Goal: Task Accomplishment & Management: Complete application form

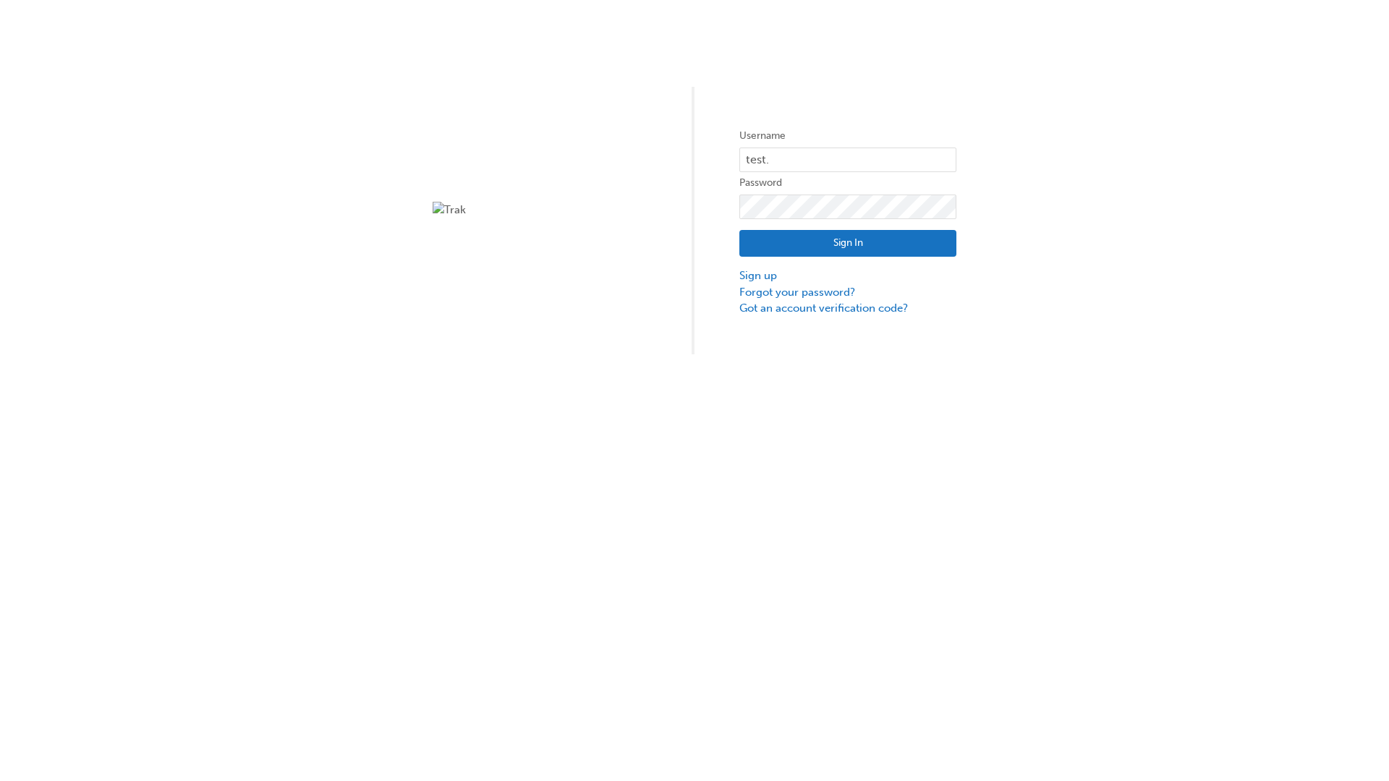
type input "test.e2e.user14"
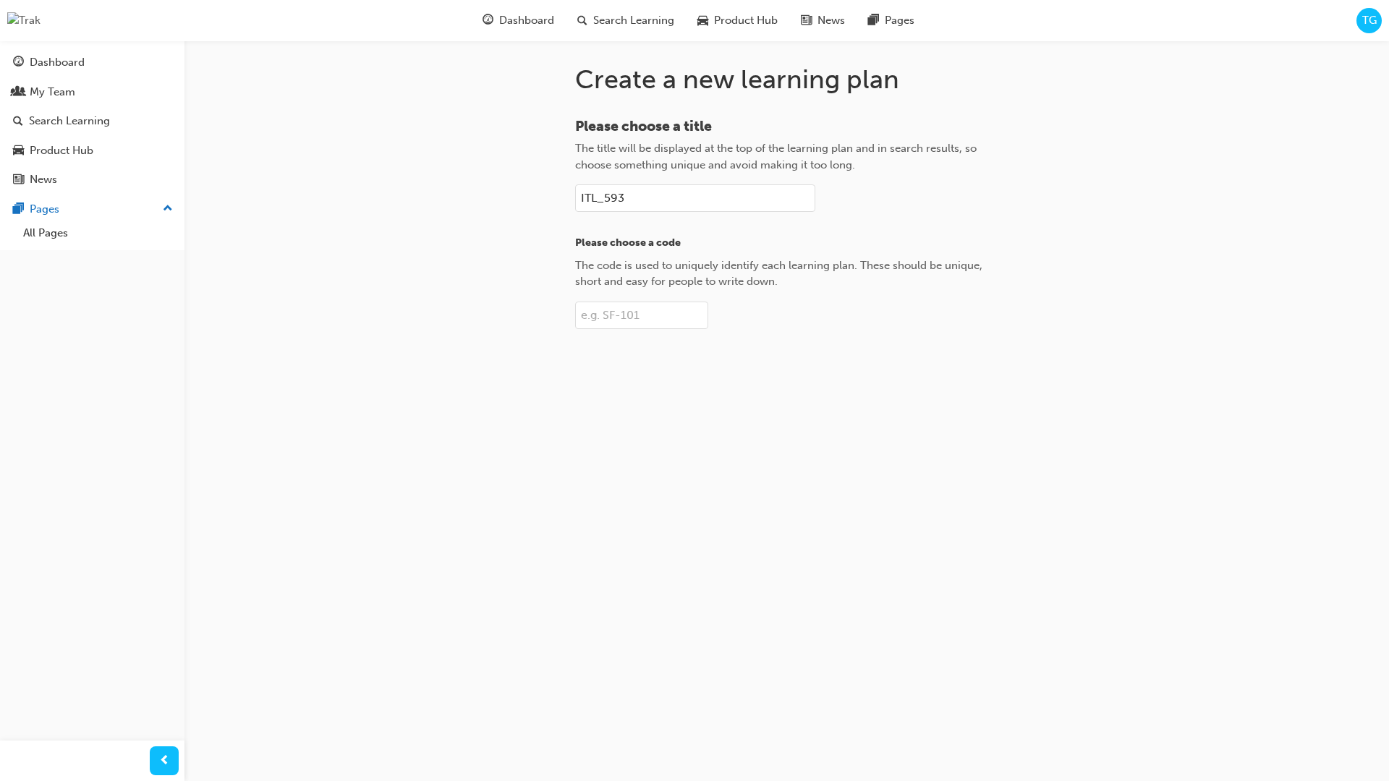
type input "ITL_593"
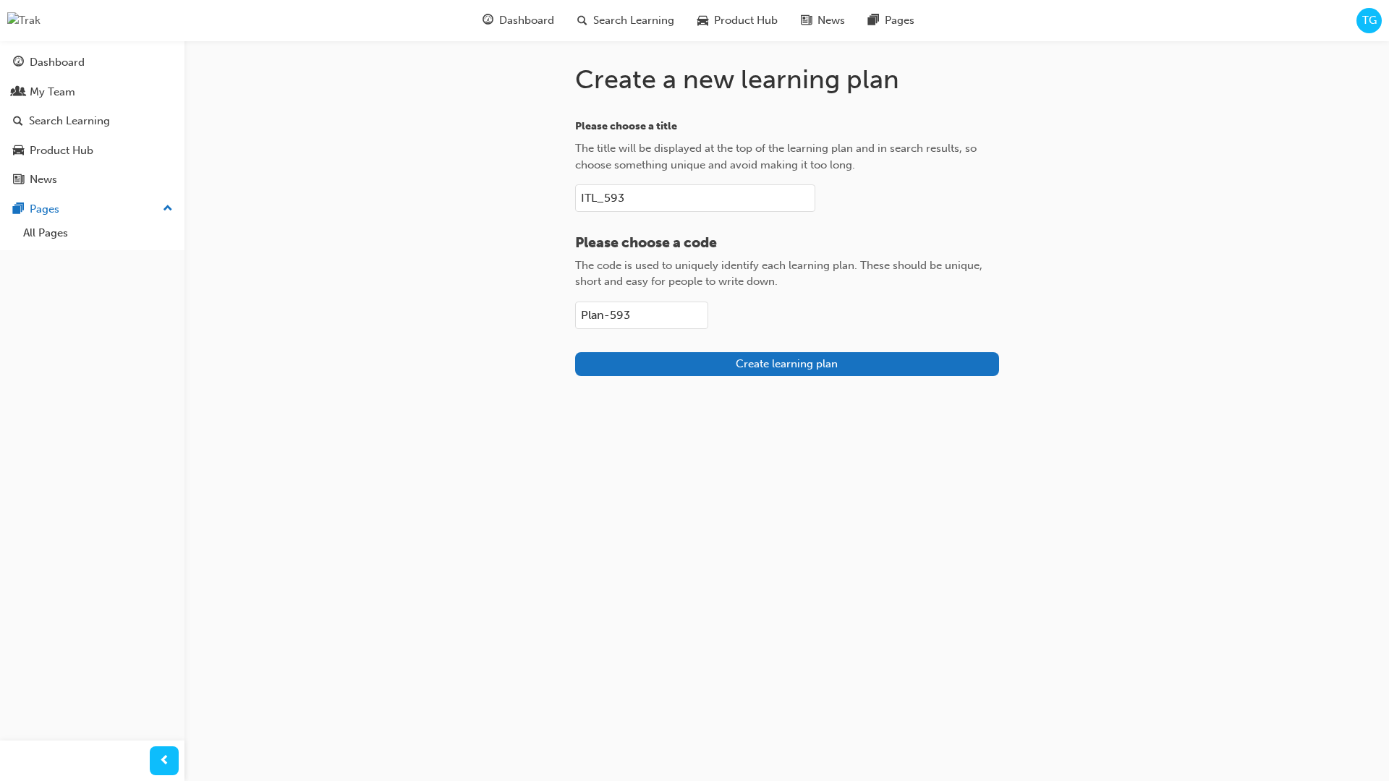
type input "Plan-593"
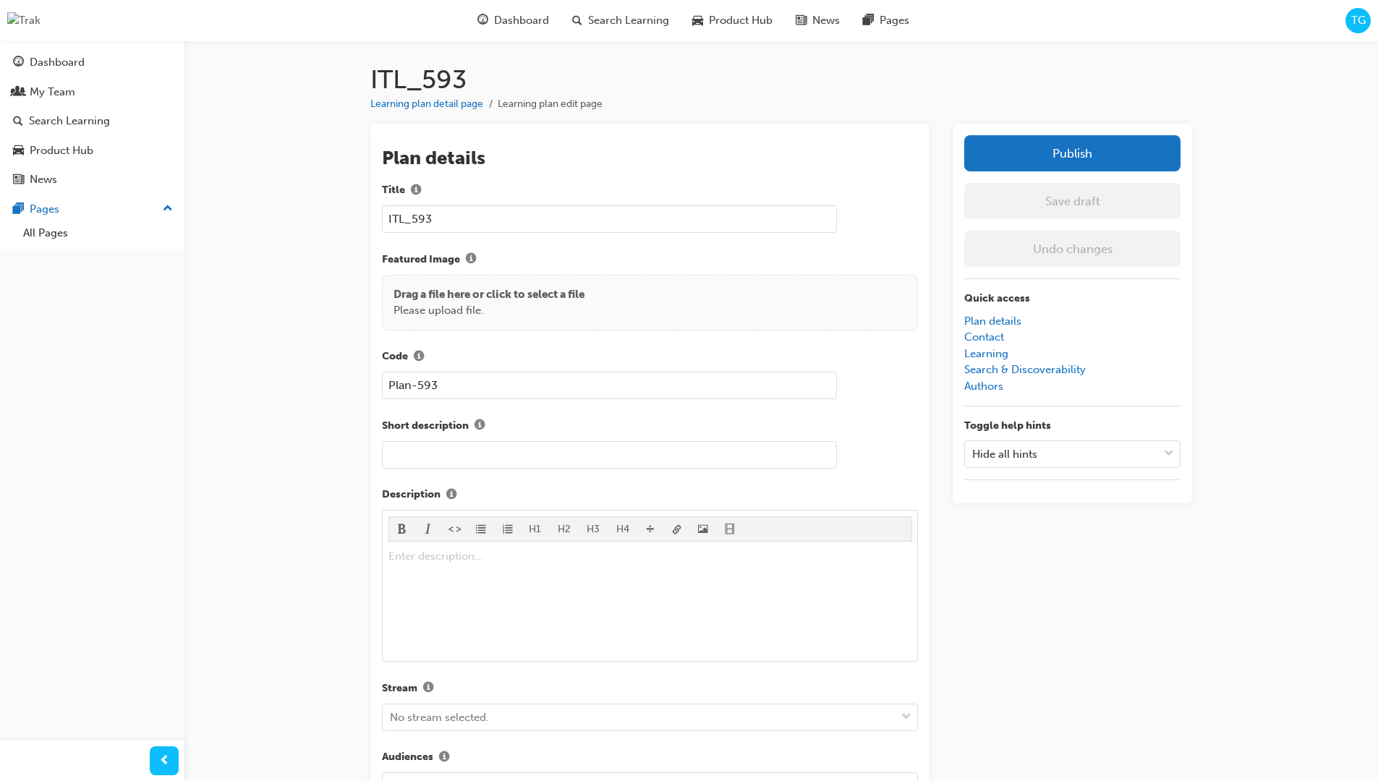
scroll to position [205, 0]
